Goal: Check status: Check status

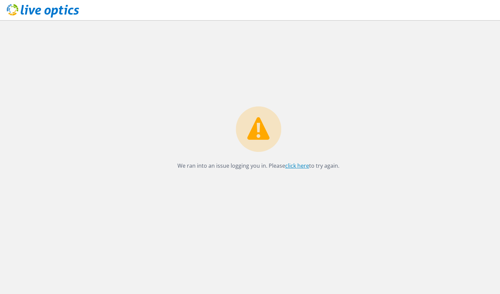
click at [296, 165] on link "click here" at bounding box center [297, 165] width 24 height 7
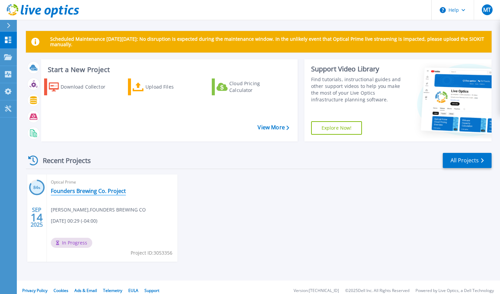
click at [86, 190] on link "Founders Brewing Co. Project" at bounding box center [88, 191] width 75 height 7
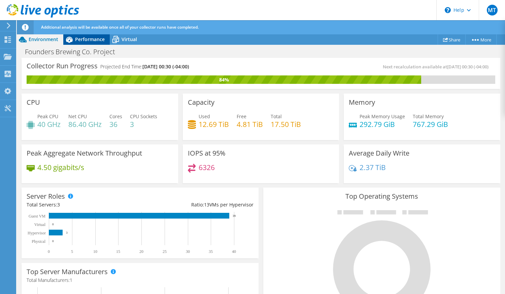
click at [92, 40] on span "Performance" at bounding box center [90, 39] width 30 height 6
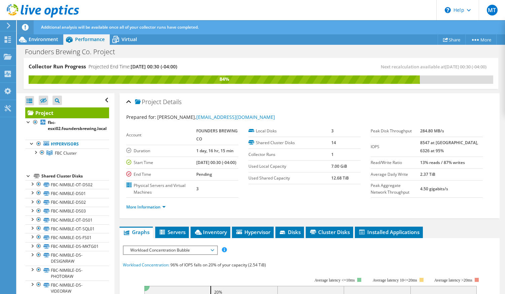
click at [292, 7] on header "MT End User [PERSON_NAME] [EMAIL_ADDRESS][DOMAIN_NAME] FOUNDERS BREWING CO My P…" at bounding box center [252, 10] width 505 height 20
